Goal: Find contact information: Find contact information

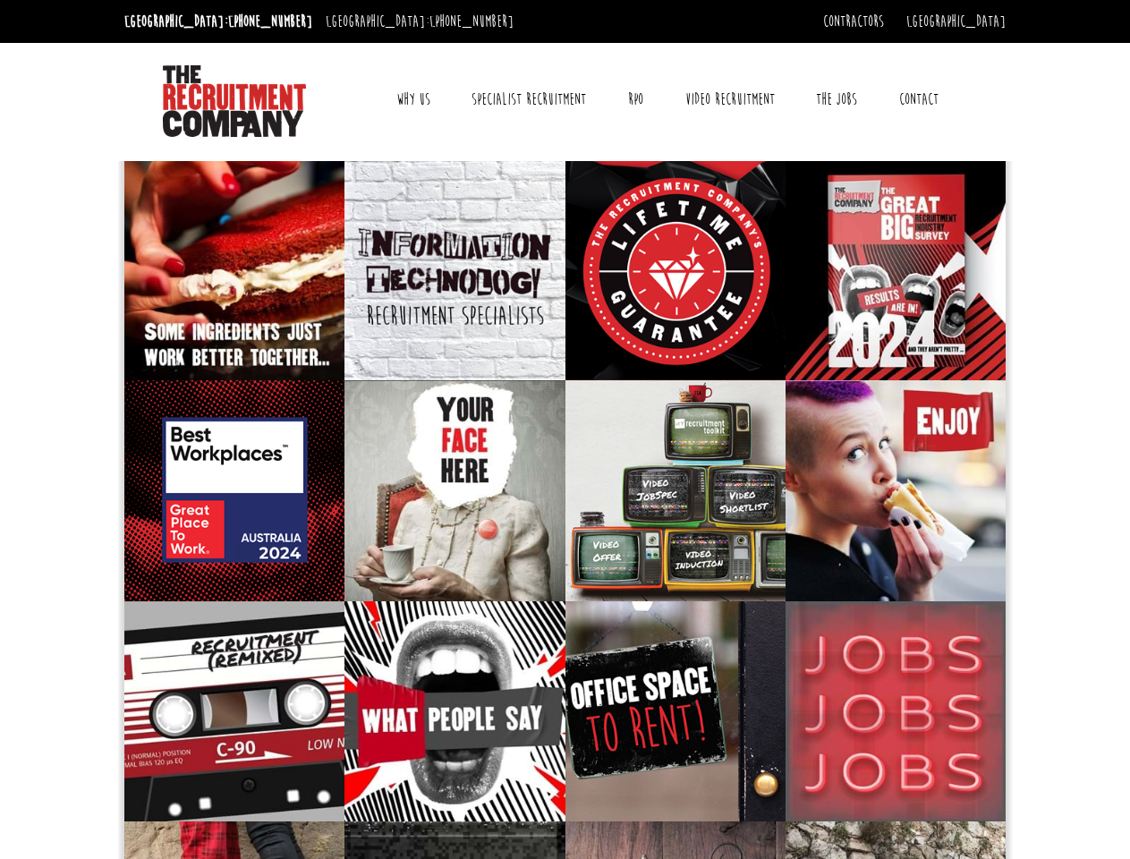
click at [413, 99] on link "Why Us" at bounding box center [413, 99] width 61 height 45
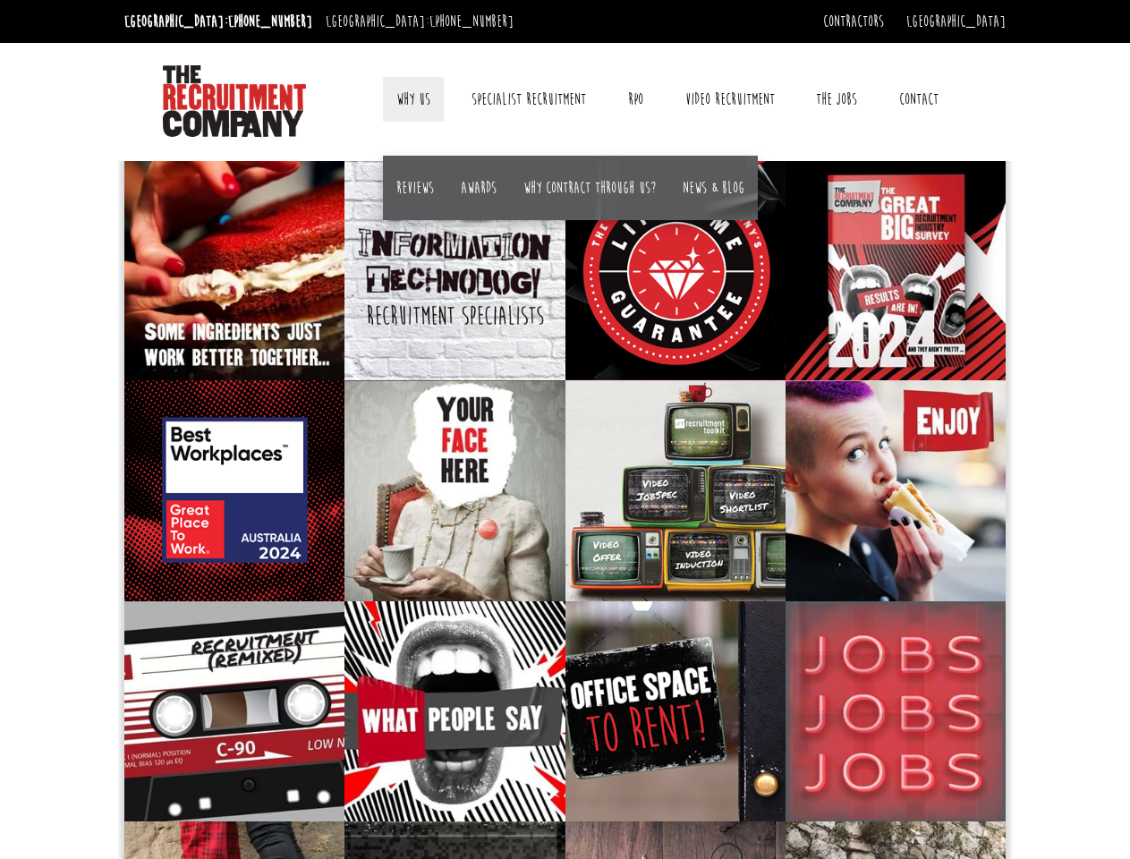
click at [918, 99] on link "Contact" at bounding box center [919, 99] width 66 height 45
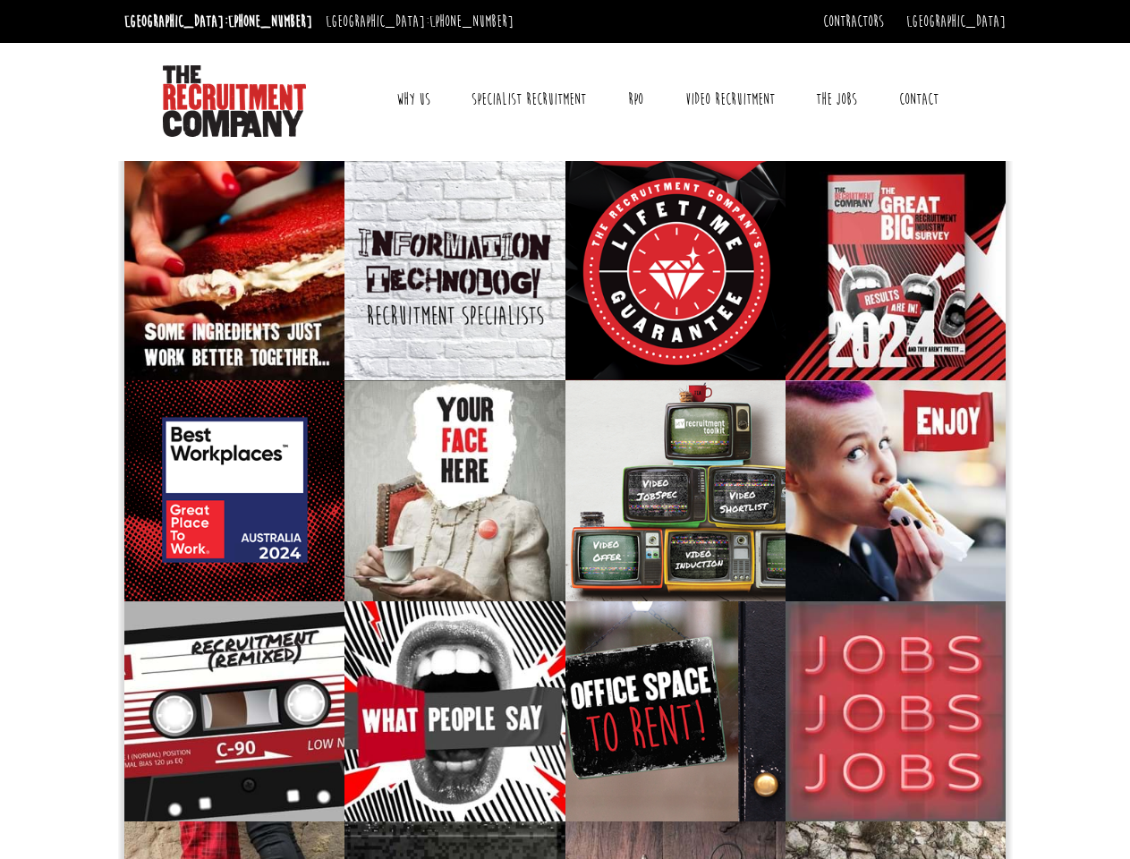
click at [413, 99] on link "Why Us" at bounding box center [413, 99] width 61 height 45
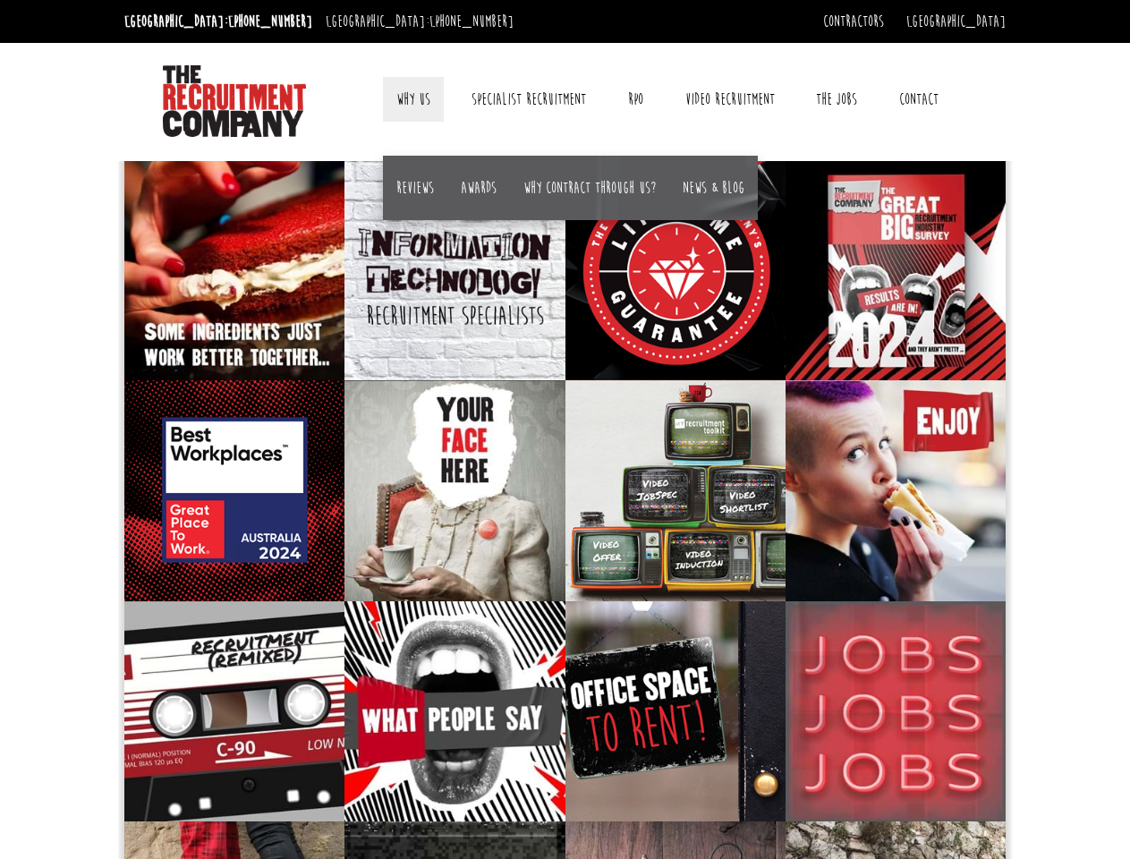
click at [918, 99] on link "Contact" at bounding box center [919, 99] width 66 height 45
